Goal: Check status

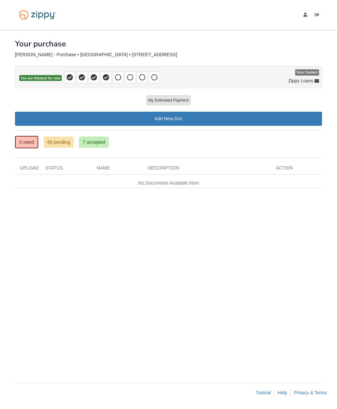
scroll to position [26, 0]
click at [21, 136] on link "0 owed" at bounding box center [26, 142] width 23 height 12
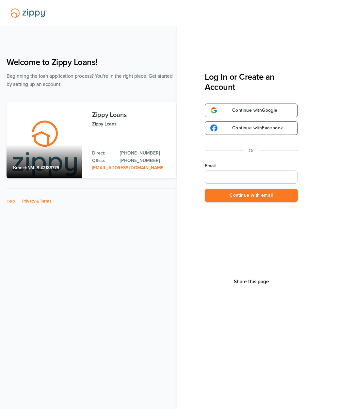
type input "**********"
click at [275, 198] on button "Continue with email" at bounding box center [251, 195] width 93 height 13
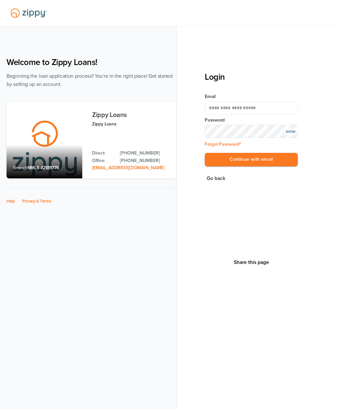
click at [281, 163] on button "Continue with email" at bounding box center [251, 159] width 93 height 13
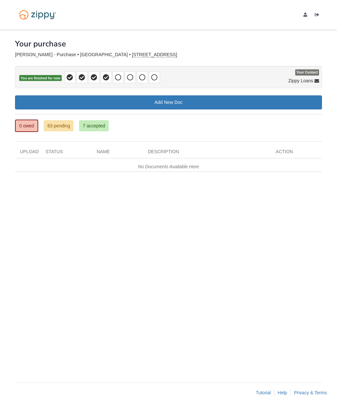
click at [104, 127] on link "7 accepted" at bounding box center [94, 125] width 30 height 11
